Goal: Use online tool/utility: Utilize a website feature to perform a specific function

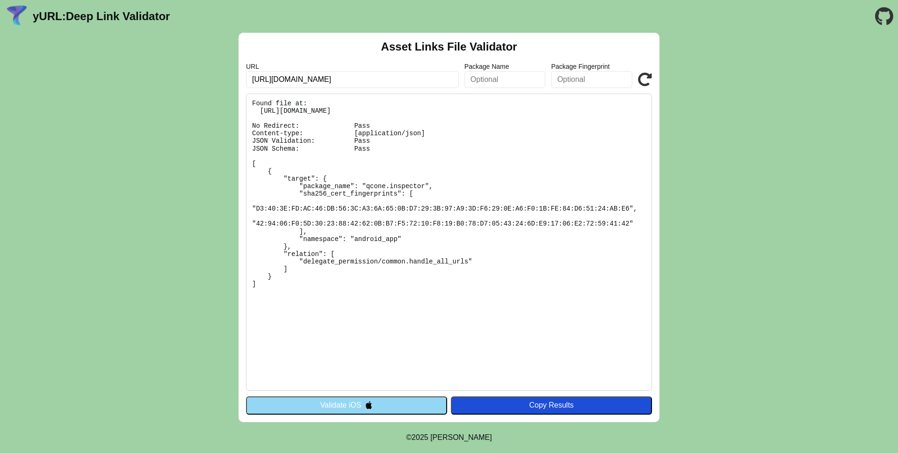
click at [644, 82] on icon at bounding box center [645, 80] width 14 height 14
click at [367, 408] on img at bounding box center [369, 405] width 8 height 8
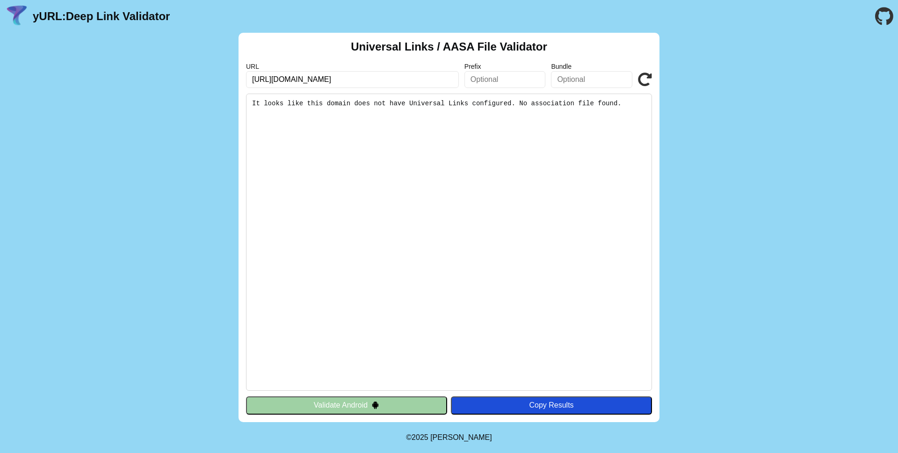
click at [646, 78] on icon at bounding box center [645, 80] width 14 height 14
click at [409, 79] on input "[URL][DOMAIN_NAME]" at bounding box center [352, 79] width 213 height 17
click at [356, 406] on button "Validate Android" at bounding box center [346, 405] width 201 height 18
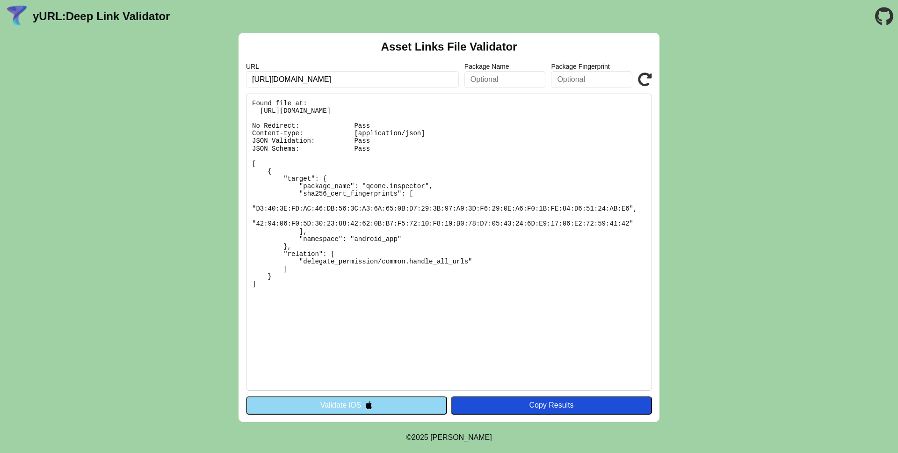
click at [519, 226] on pre "Found file at: https://agriintegration.qcone.com/.well-known/assetlinks.json No…" at bounding box center [449, 242] width 406 height 297
click at [433, 80] on input "[URL][DOMAIN_NAME]" at bounding box center [352, 79] width 213 height 17
click at [375, 410] on button "Validate iOS" at bounding box center [346, 405] width 201 height 18
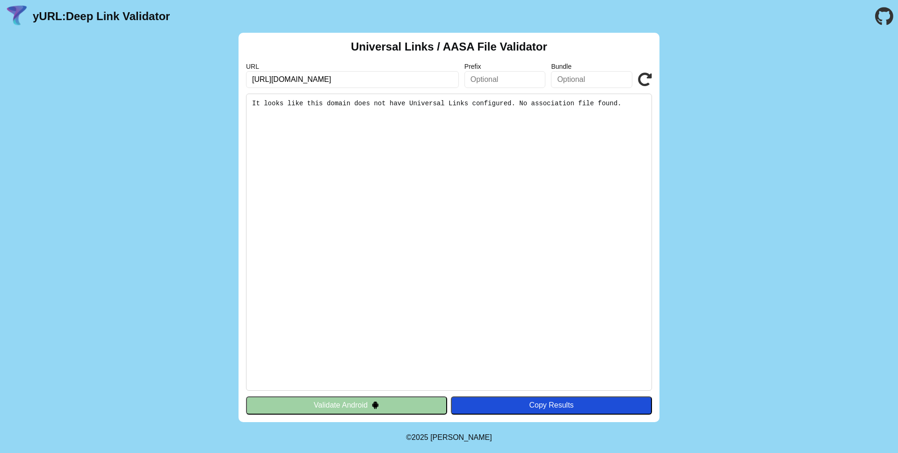
click at [650, 73] on icon at bounding box center [645, 80] width 14 height 14
click at [423, 82] on input "[URL][DOMAIN_NAME]" at bounding box center [352, 79] width 213 height 17
type input "[URL][DOMAIN_NAME]"
